Goal: Information Seeking & Learning: Learn about a topic

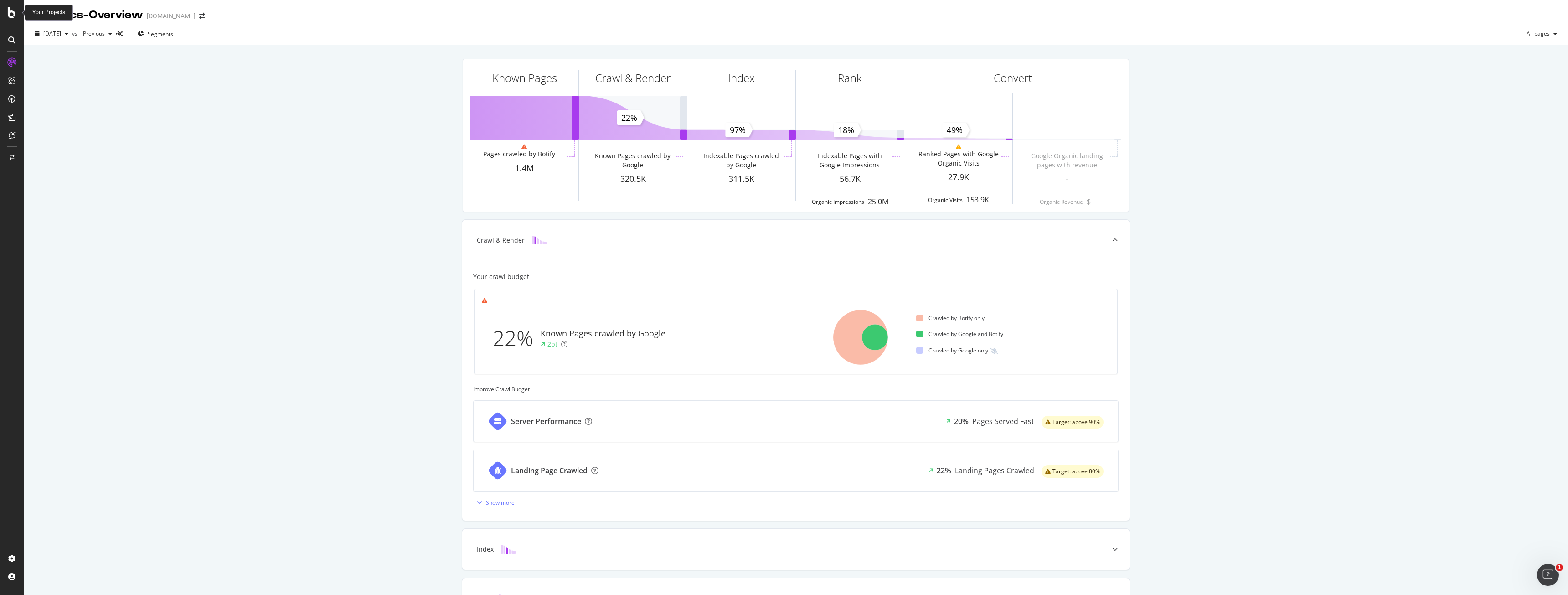
click at [8, 11] on icon at bounding box center [12, 13] width 8 height 11
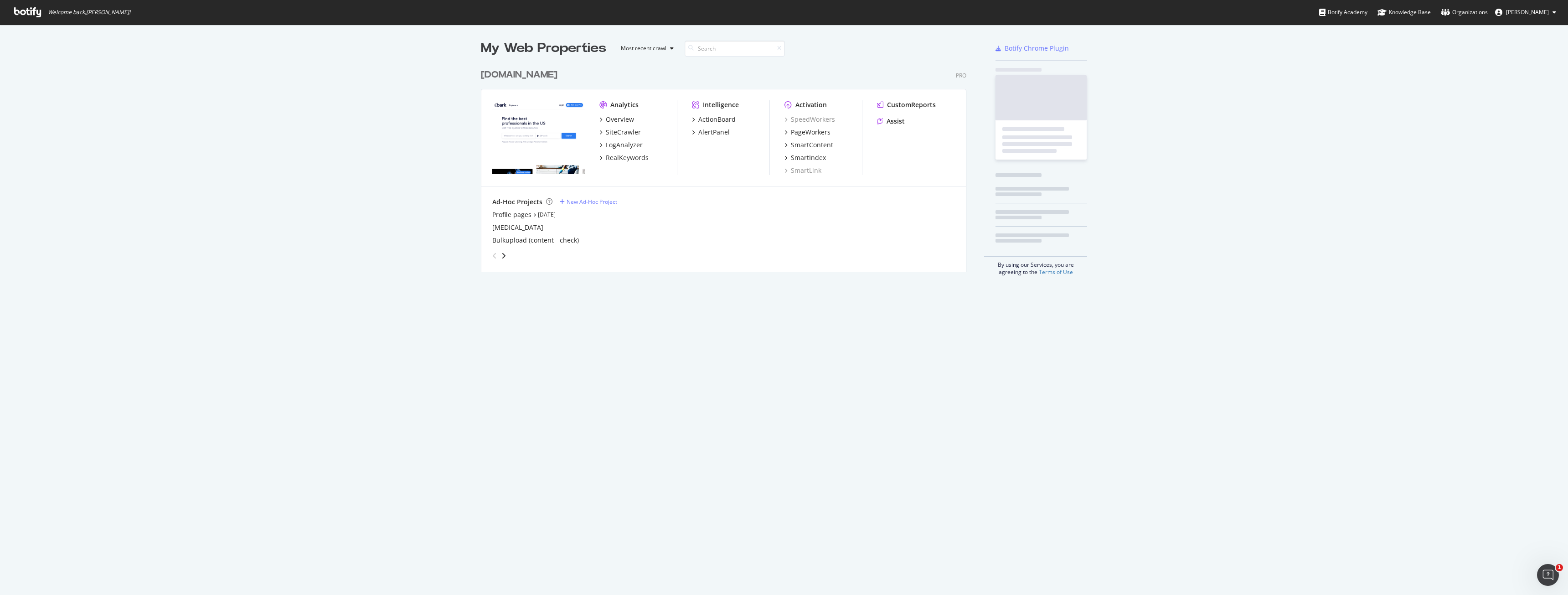
scroll to position [588, 1554]
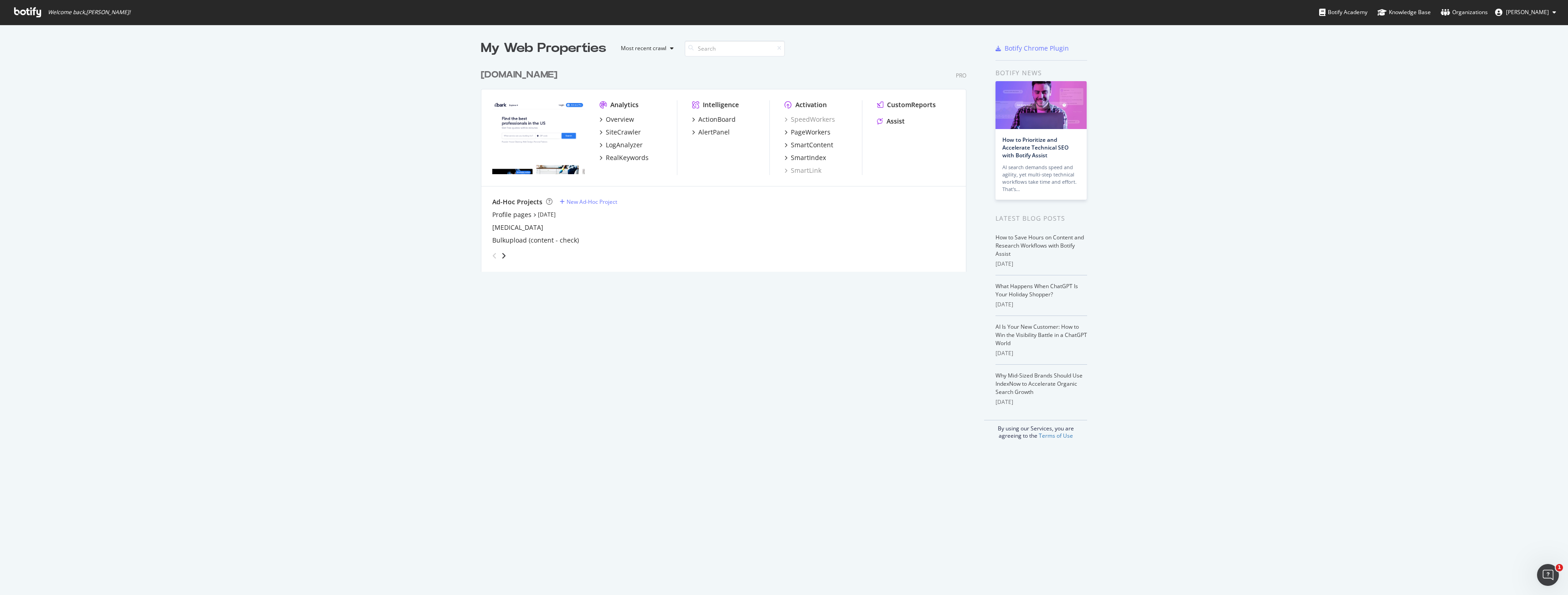
click at [591, 106] on div "Analytics Overview SiteCrawler LogAnalyzer RealKeywords Intelligence ActionBoar…" at bounding box center [724, 138] width 484 height 97
click at [615, 121] on div "Overview" at bounding box center [620, 119] width 28 height 9
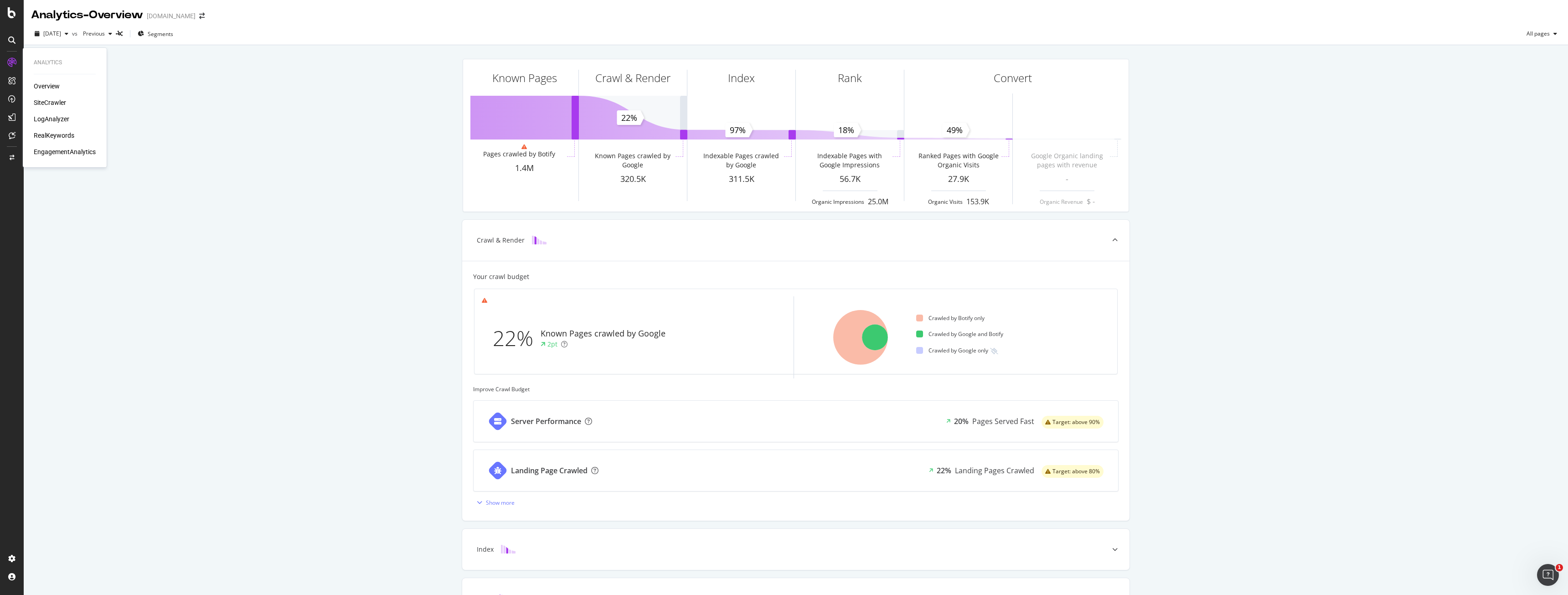
click at [42, 116] on div "LogAnalyzer" at bounding box center [51, 118] width 35 height 9
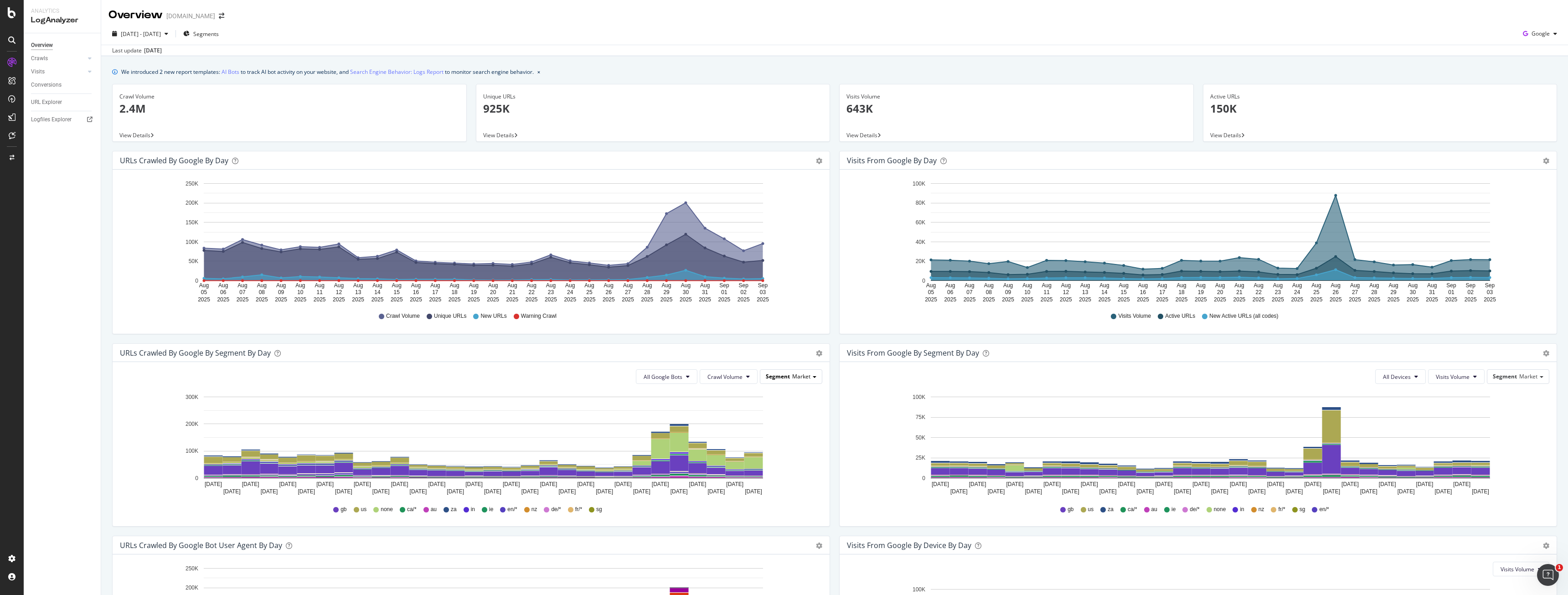
click at [772, 376] on span "Segment" at bounding box center [777, 376] width 24 height 8
click at [785, 403] on div "Pagetype" at bounding box center [767, 402] width 101 height 12
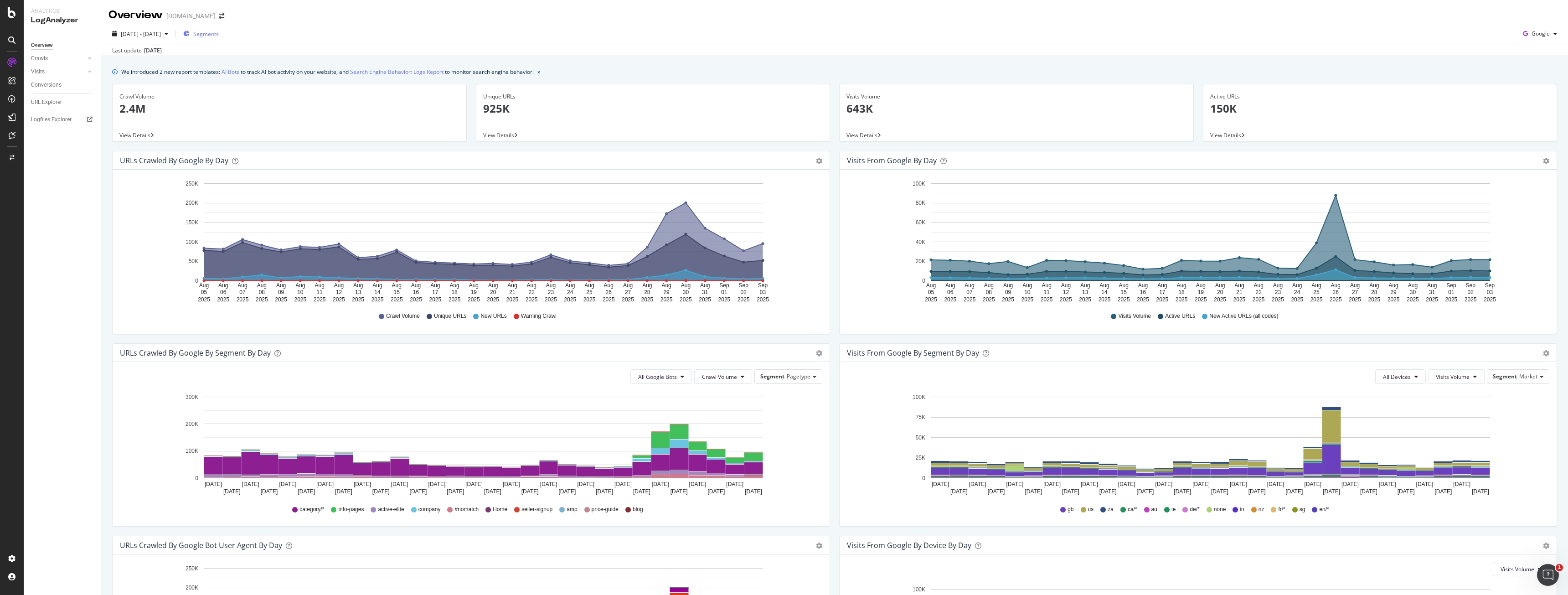
click at [219, 33] on span "Segments" at bounding box center [206, 34] width 25 height 8
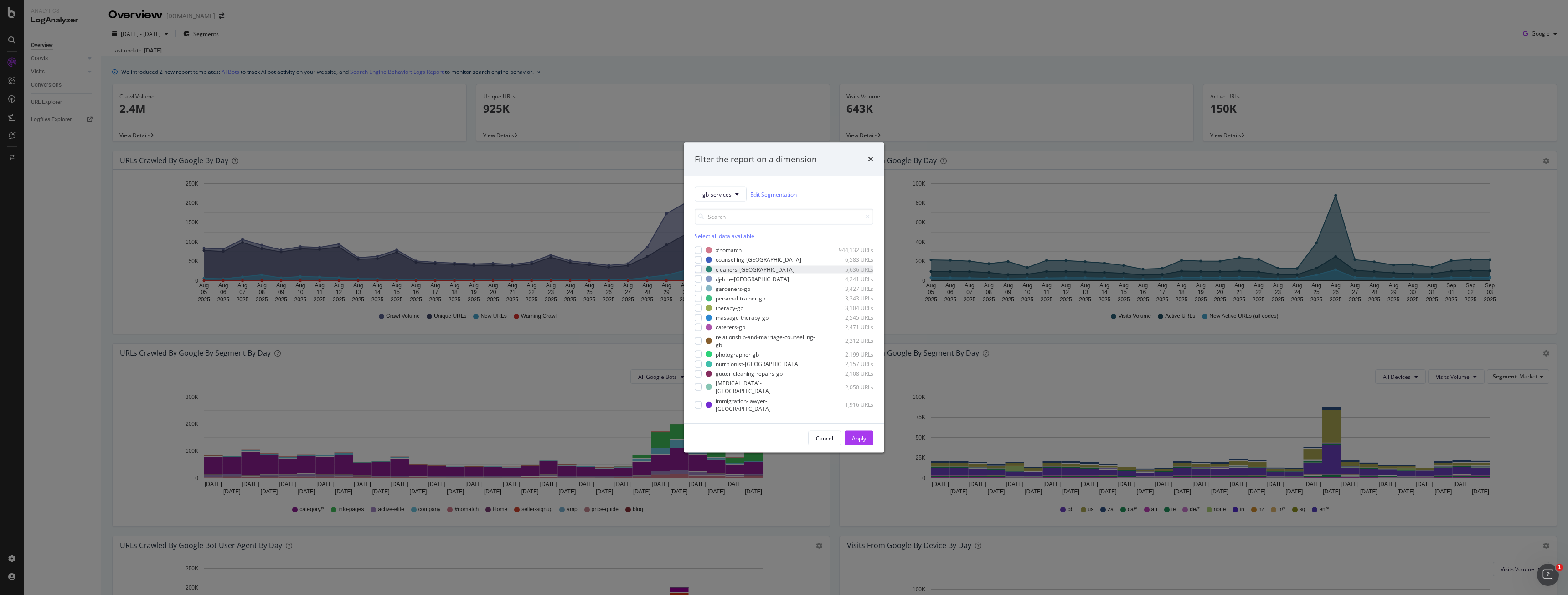
click at [703, 270] on div "cleaners-gb 5,636 URLs" at bounding box center [784, 269] width 179 height 8
click at [703, 275] on div "dj-hire-gb 4,241 URLs" at bounding box center [784, 278] width 179 height 8
click at [701, 284] on div "gardeners-gb 3,427 URLs" at bounding box center [784, 288] width 179 height 8
click at [696, 298] on div "modal" at bounding box center [698, 298] width 7 height 7
click at [865, 432] on div "Apply" at bounding box center [859, 437] width 14 height 13
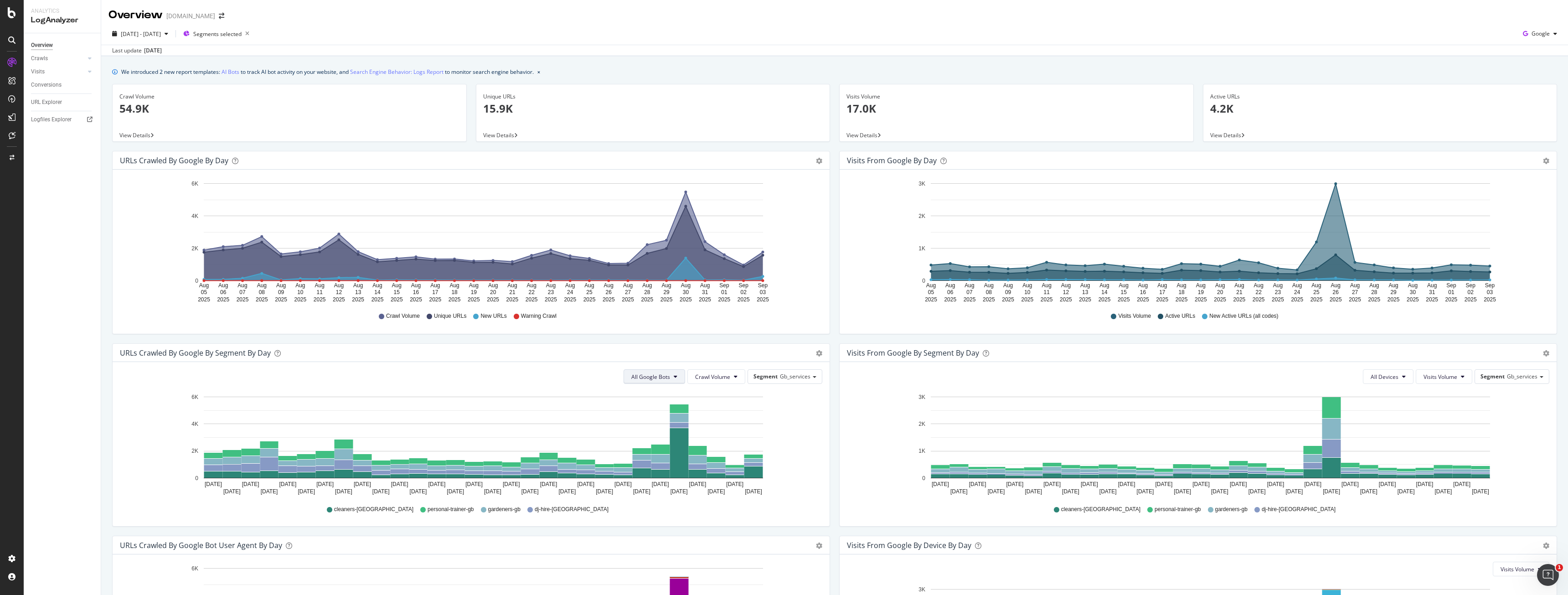
click at [658, 375] on span "All Google Bots" at bounding box center [651, 377] width 39 height 8
click at [661, 457] on div "Google Smartphone" at bounding box center [662, 462] width 79 height 13
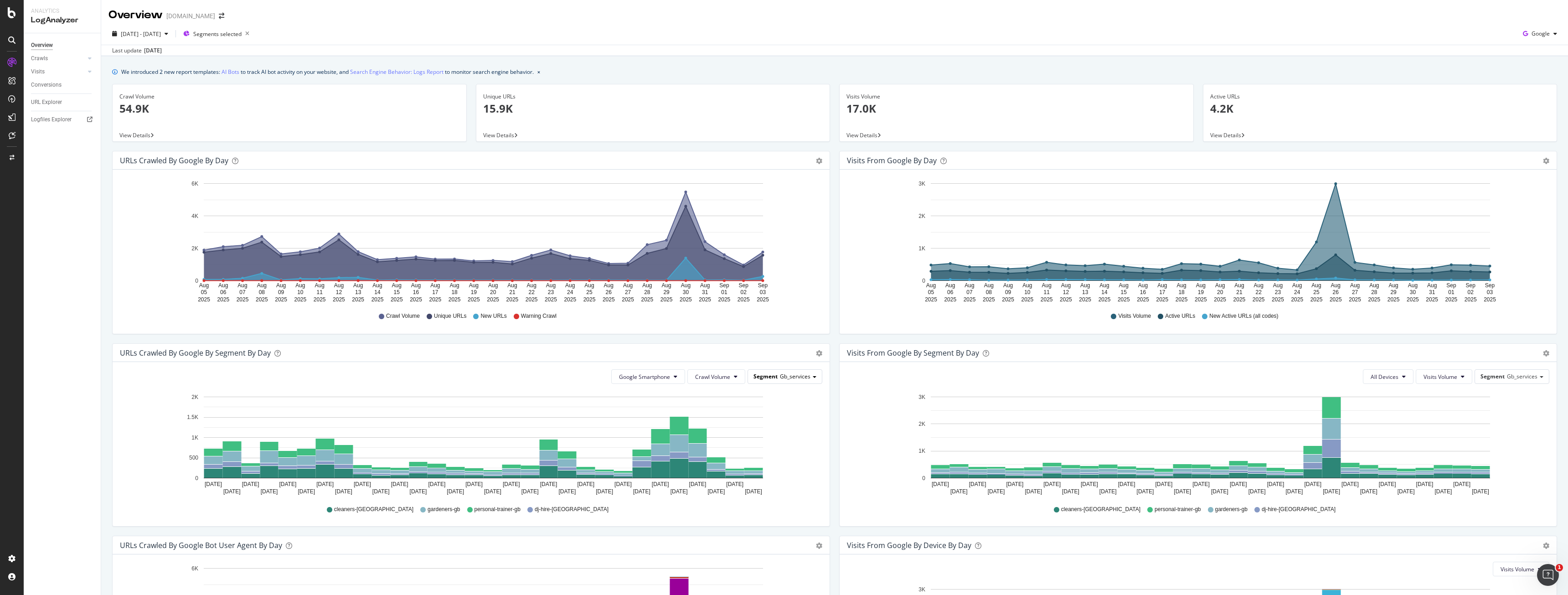
click at [764, 382] on div "Segment Gb_services" at bounding box center [784, 376] width 74 height 13
click at [669, 496] on icon "[DATE] [DATE] [DATE] [DATE] [DATE] [DATE] [DATE] [DATE] [DATE] [DATE] [DATE] [D…" at bounding box center [469, 444] width 699 height 106
click at [37, 54] on div "Crawls" at bounding box center [39, 58] width 17 height 10
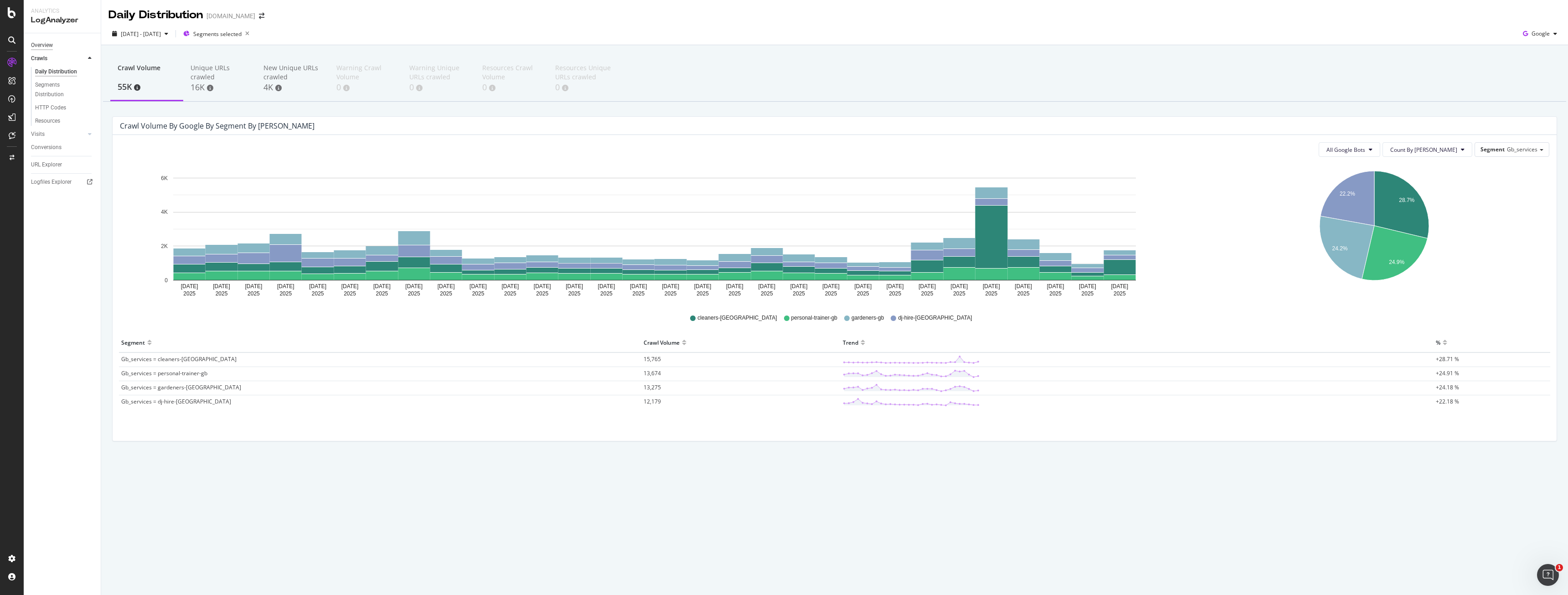
click at [45, 41] on div "Overview" at bounding box center [42, 46] width 22 height 10
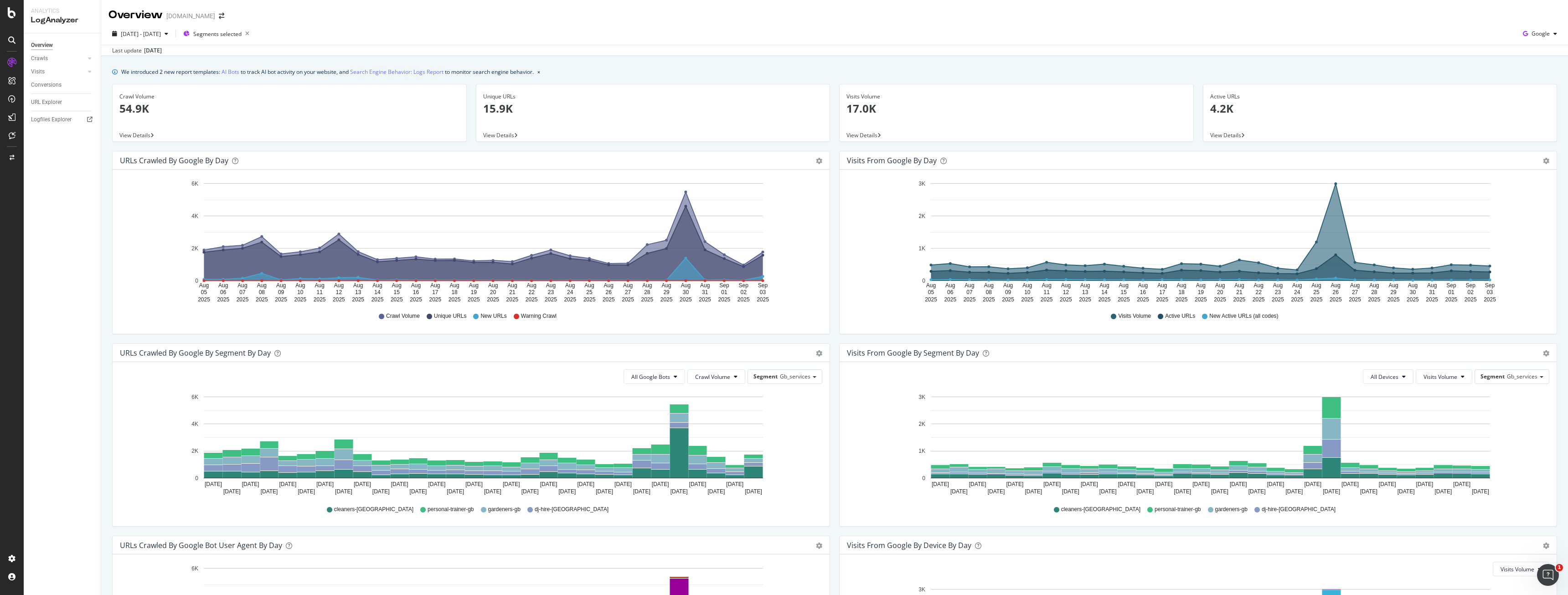
scroll to position [165, 0]
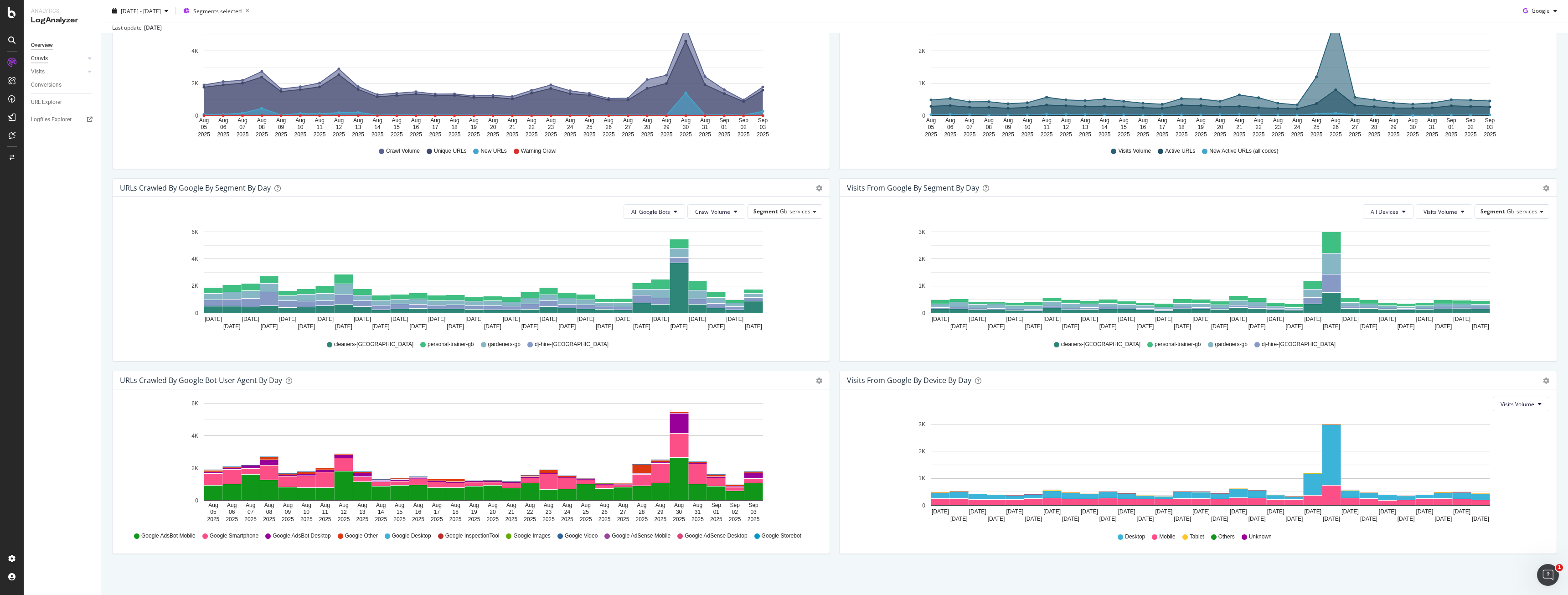
click at [36, 55] on div "Crawls" at bounding box center [39, 58] width 17 height 10
